Goal: Transaction & Acquisition: Purchase product/service

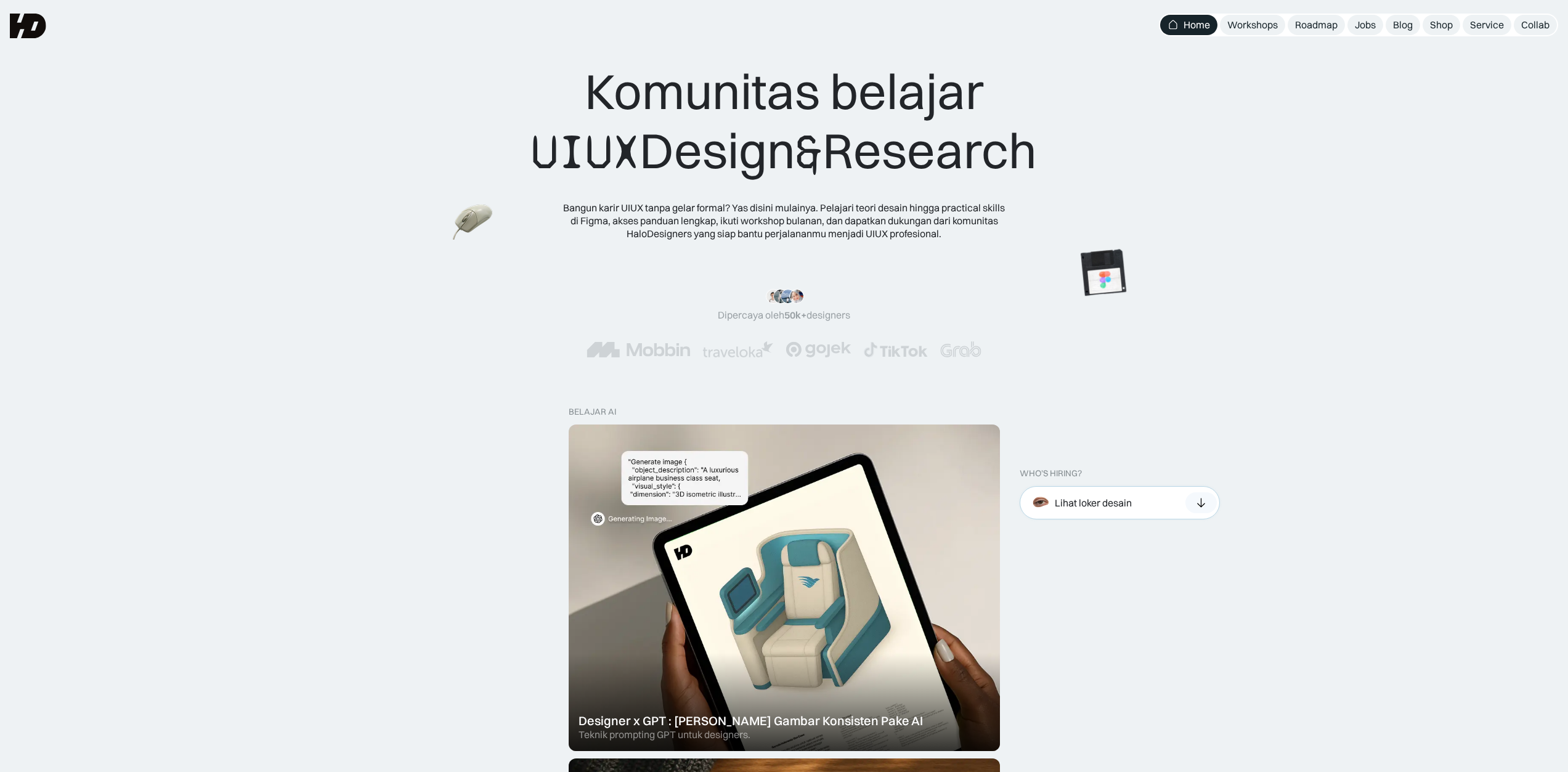
click at [1173, 498] on div "Lihat loker desain" at bounding box center [1119, 503] width 200 height 33
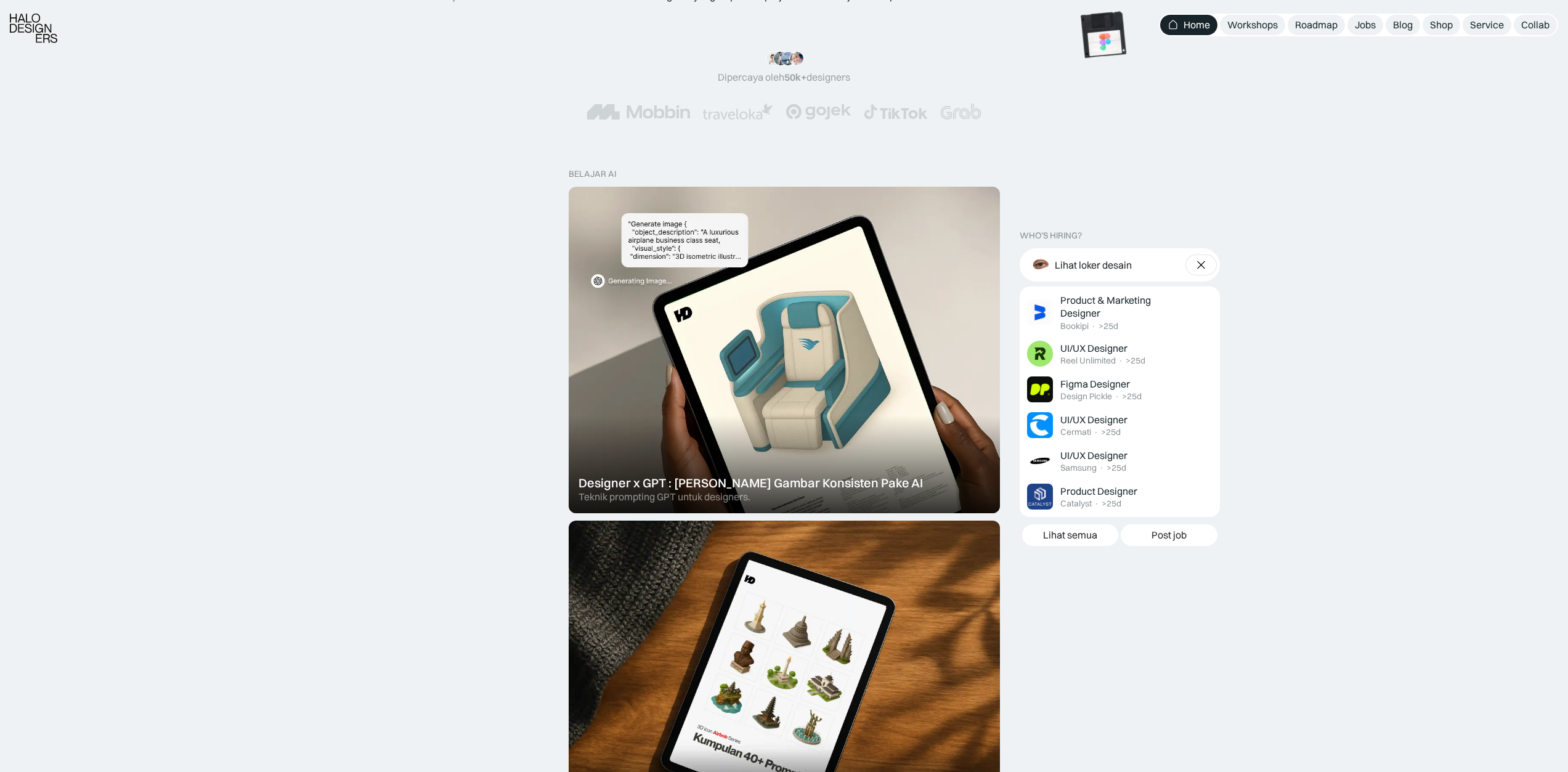
scroll to position [246, 0]
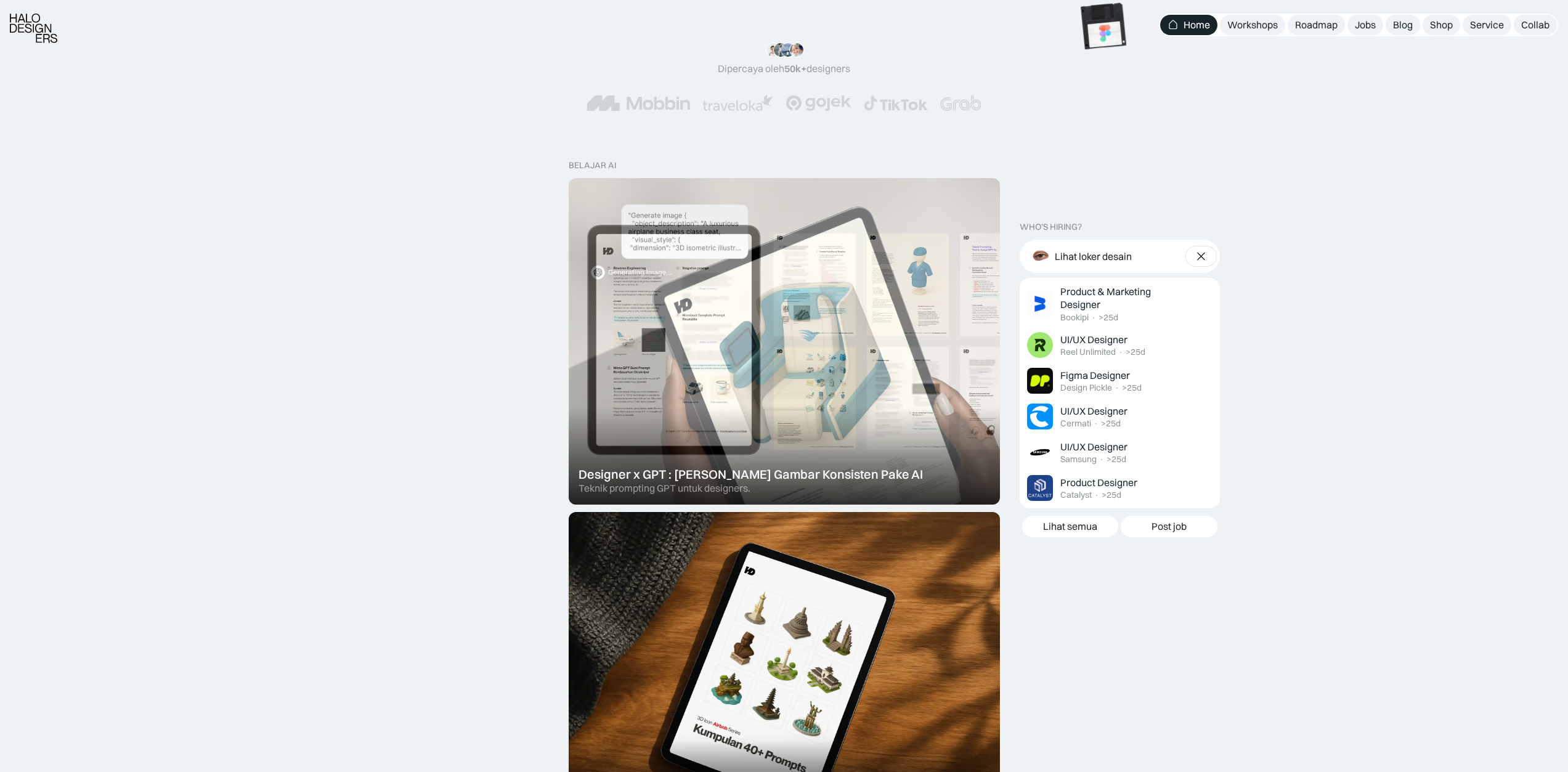
click at [844, 312] on div at bounding box center [784, 341] width 432 height 326
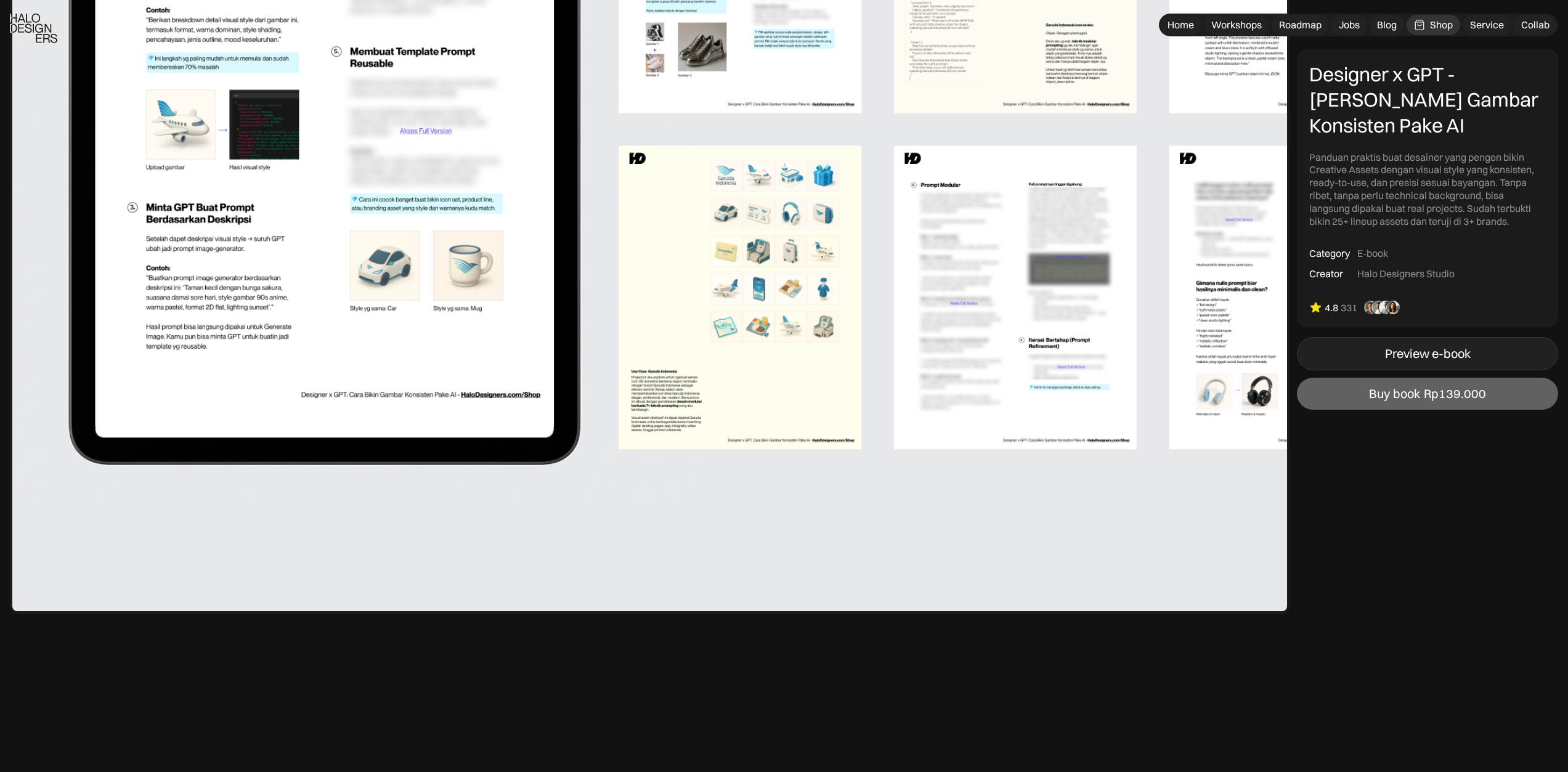
scroll to position [1602, 0]
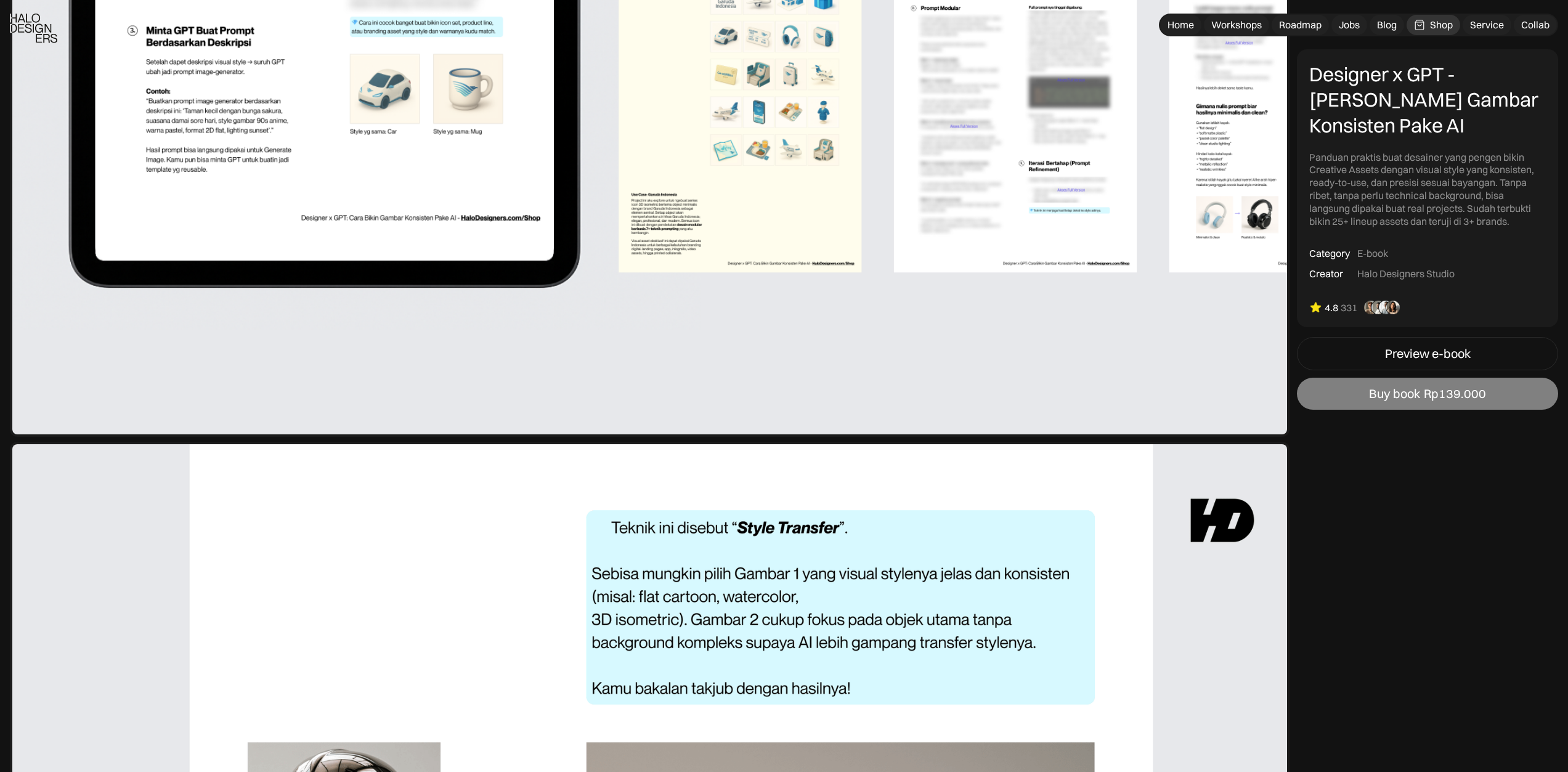
click at [1436, 382] on link "Buy book Rp139.000" at bounding box center [1427, 393] width 262 height 32
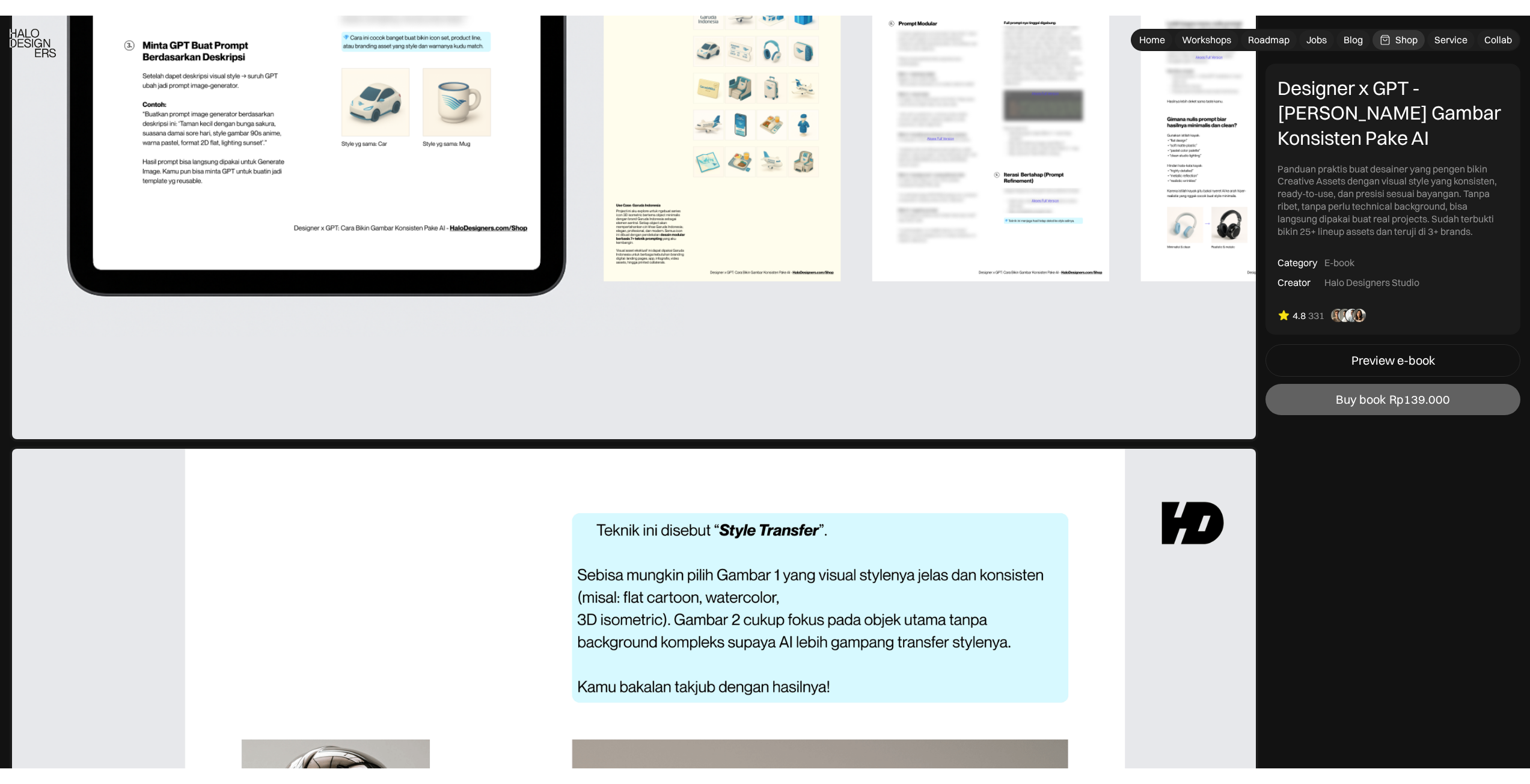
scroll to position [1557, 0]
